Goal: Find specific page/section: Find specific page/section

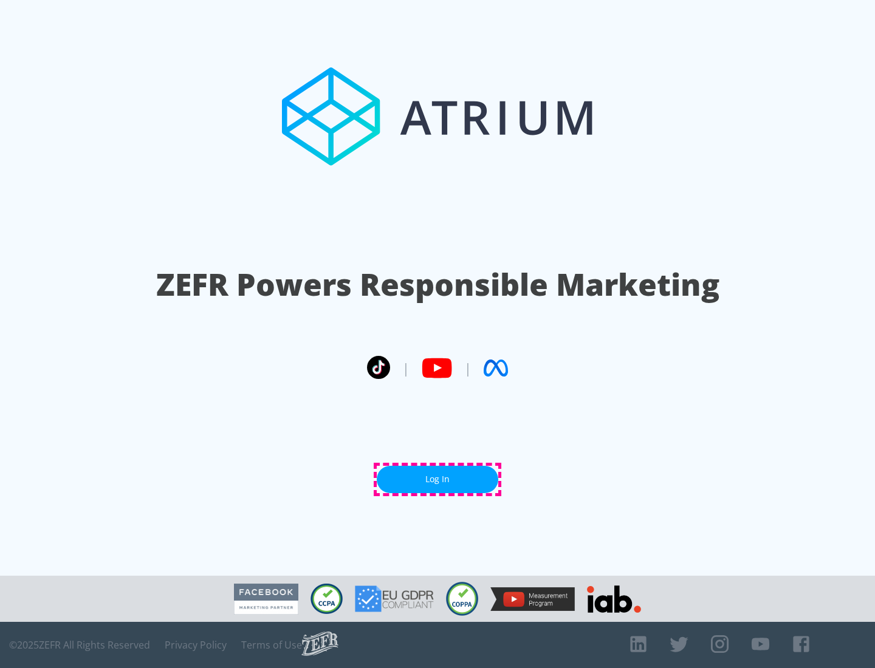
click at [438, 479] on link "Log In" at bounding box center [438, 479] width 122 height 27
